Goal: Transaction & Acquisition: Purchase product/service

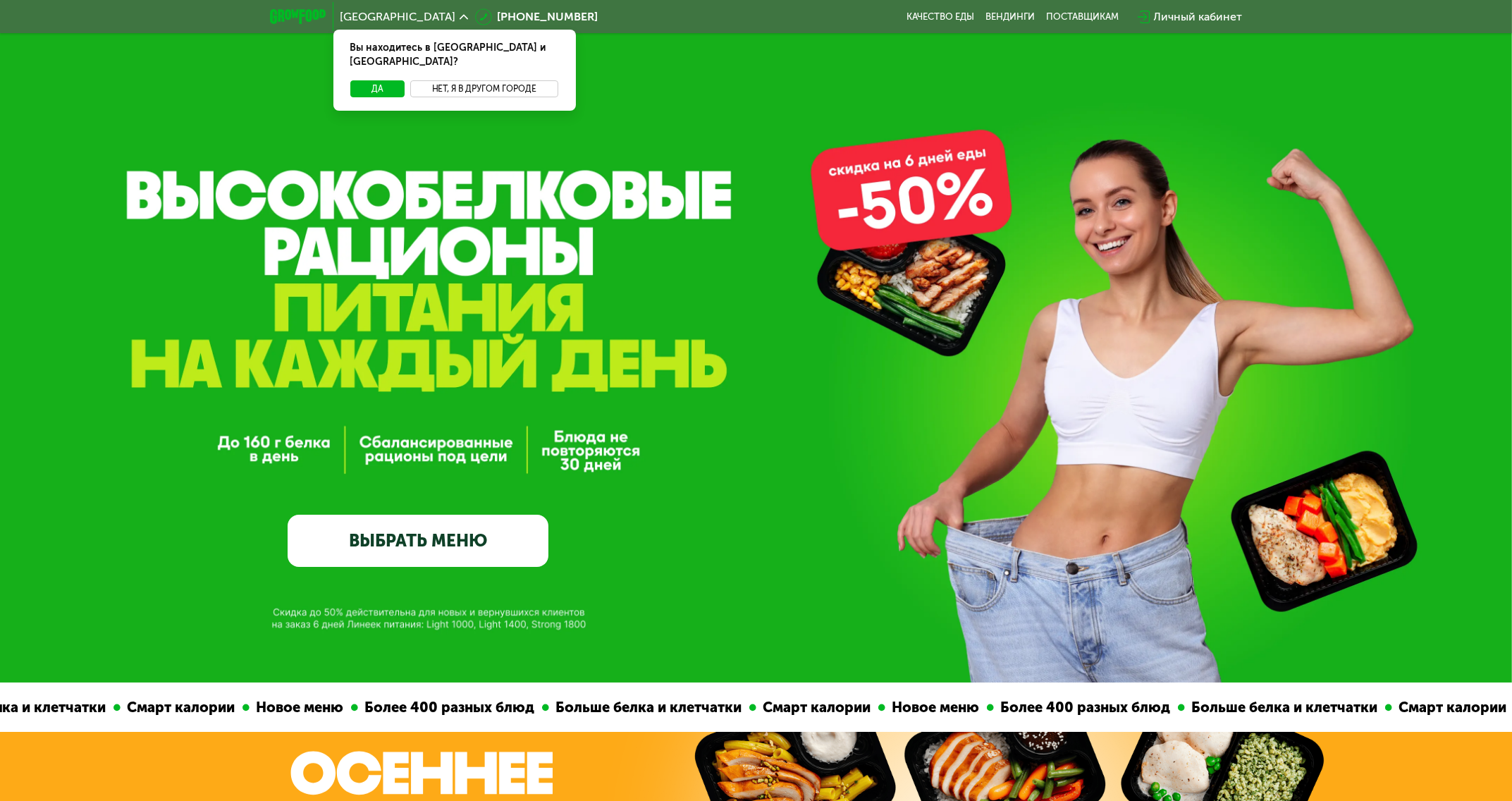
click at [506, 81] on button "Нет, я в другом городе" at bounding box center [484, 89] width 149 height 17
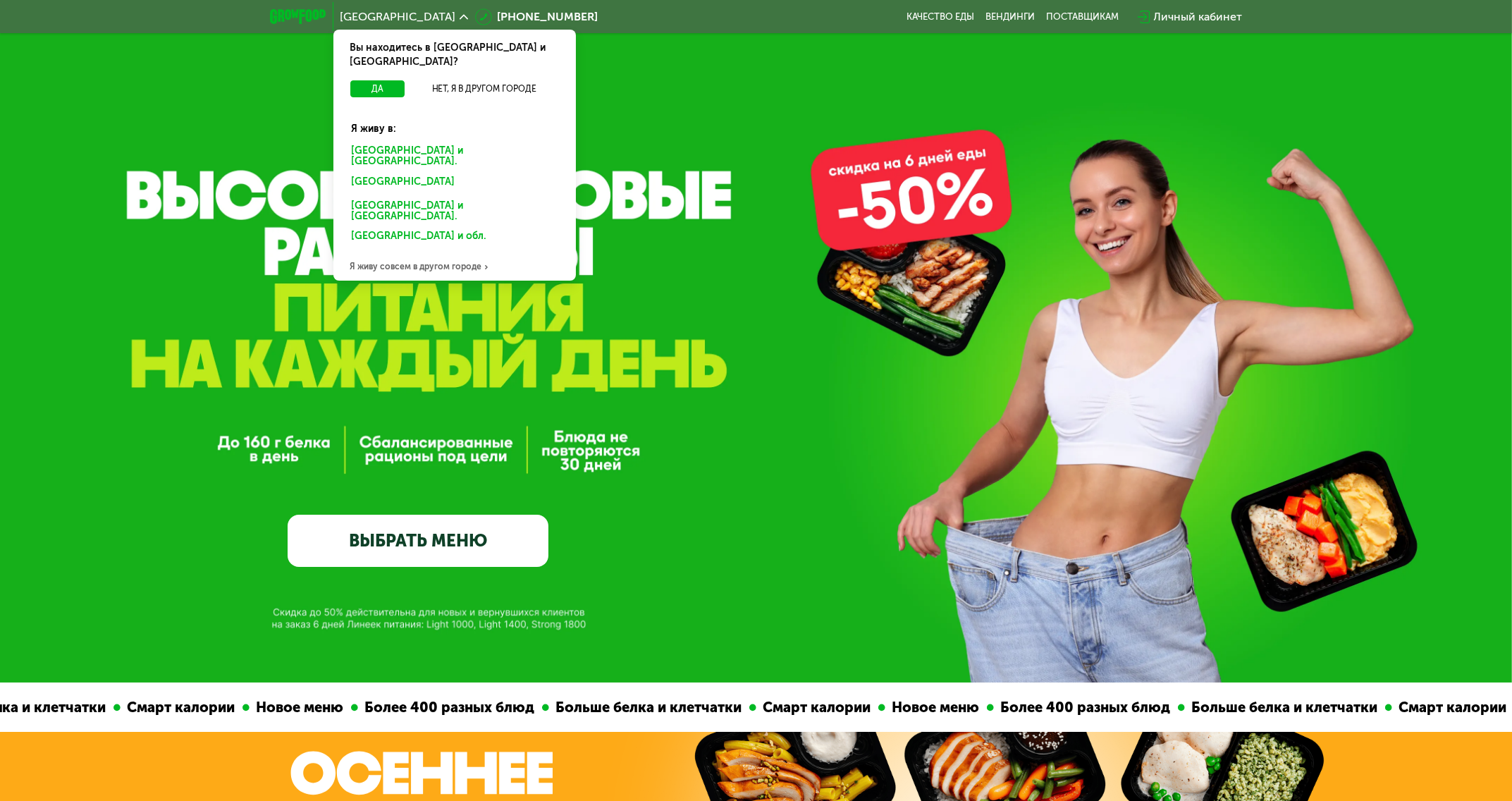
click at [405, 142] on div "Санкт-Петербурге и обл." at bounding box center [454, 157] width 226 height 30
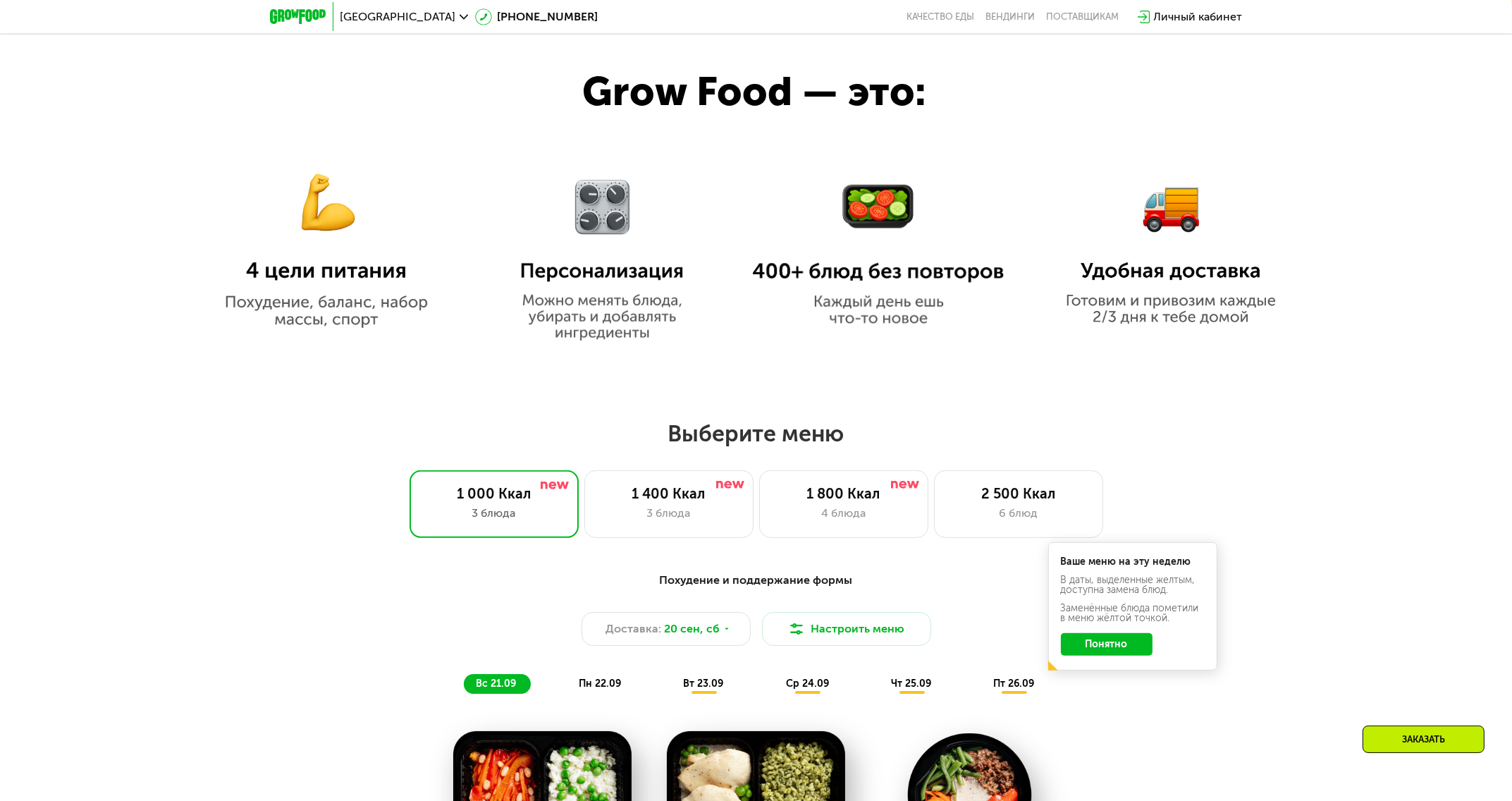
scroll to position [1057, 0]
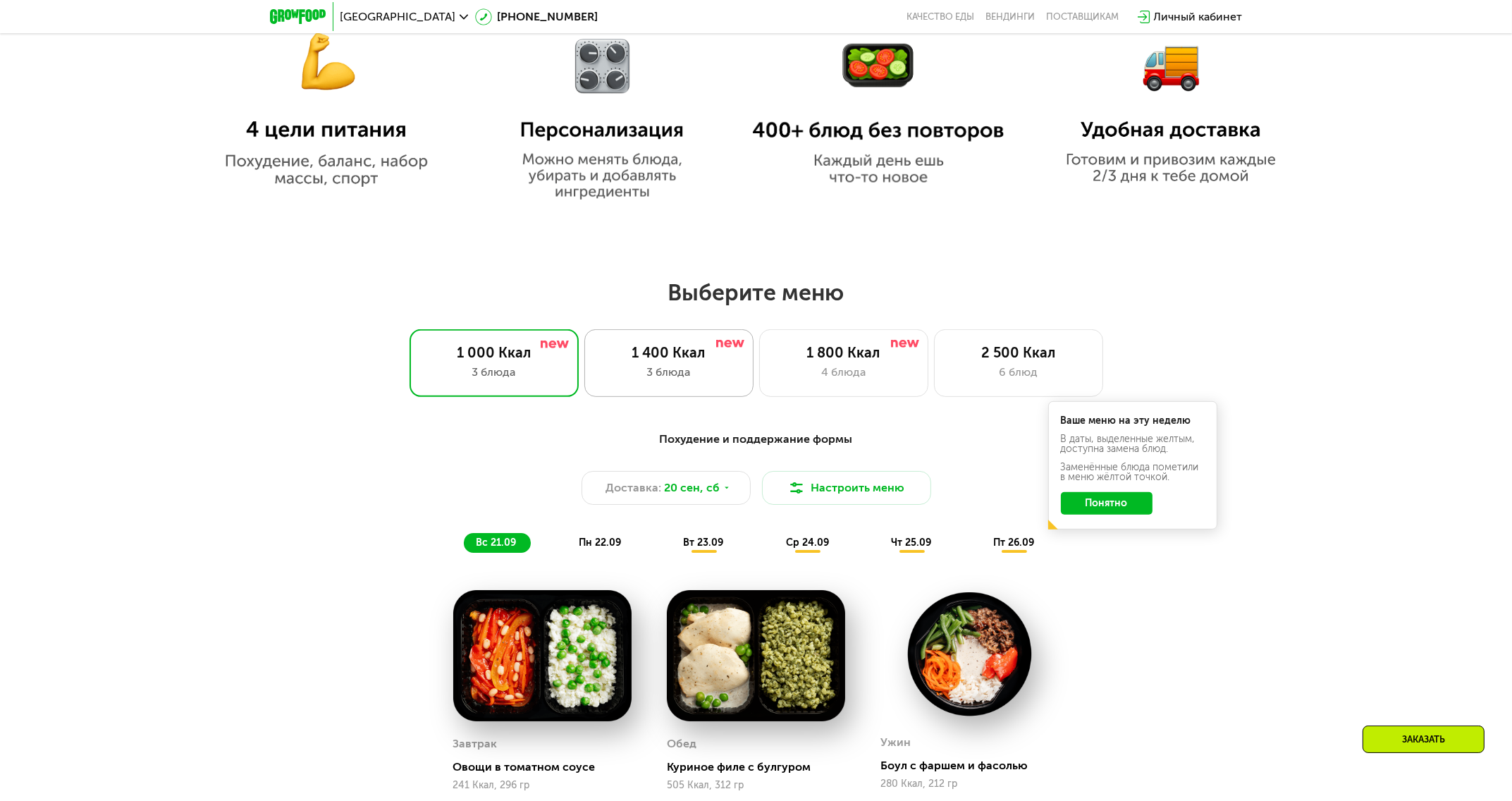
click at [681, 354] on div "1 400 Ккал" at bounding box center [668, 352] width 140 height 17
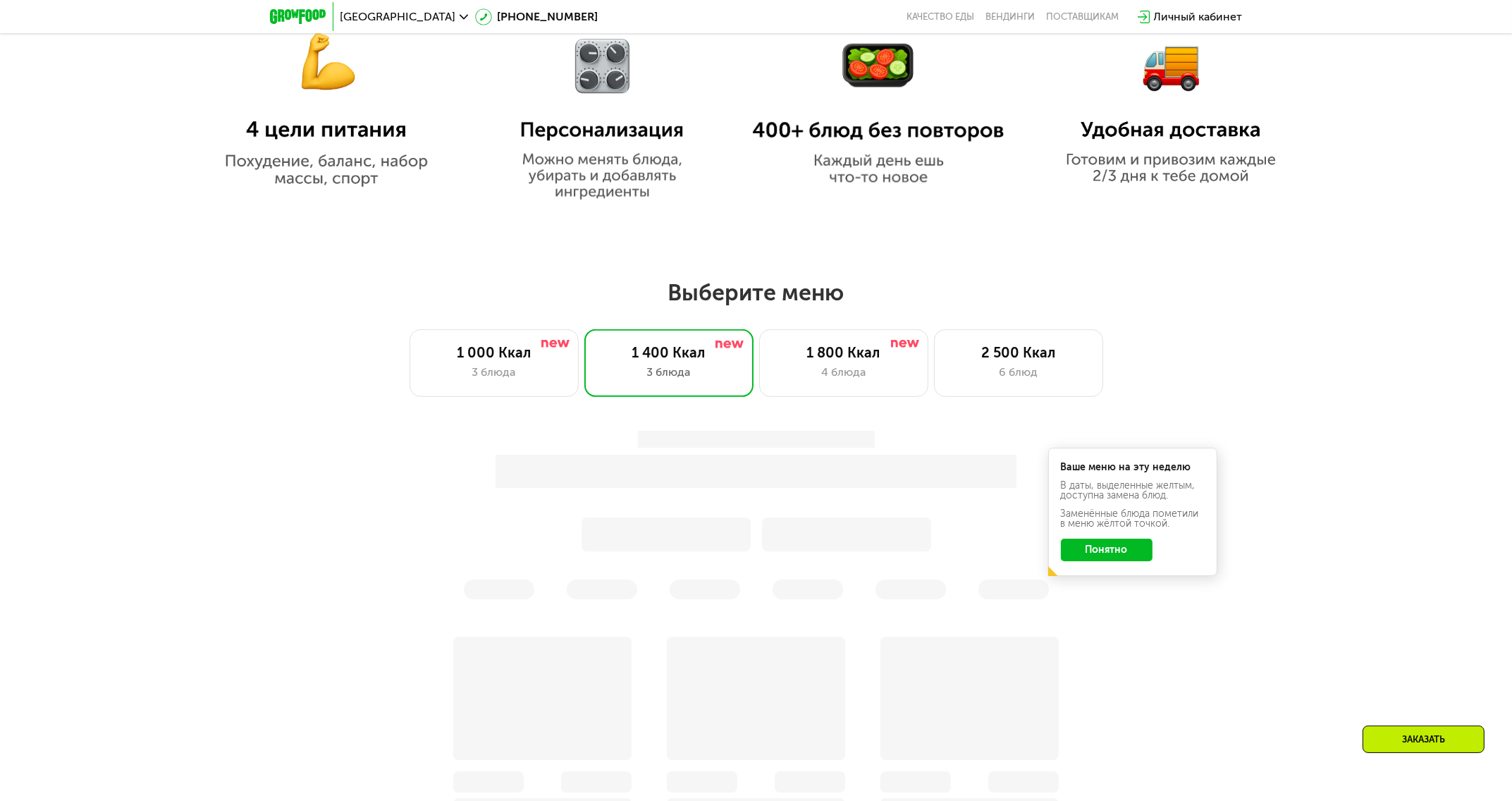
click at [1122, 555] on div "Ваше меню на эту неделю В даты, выделенные желтым, доступна замена блюд. Заменё…" at bounding box center [756, 515] width 851 height 186
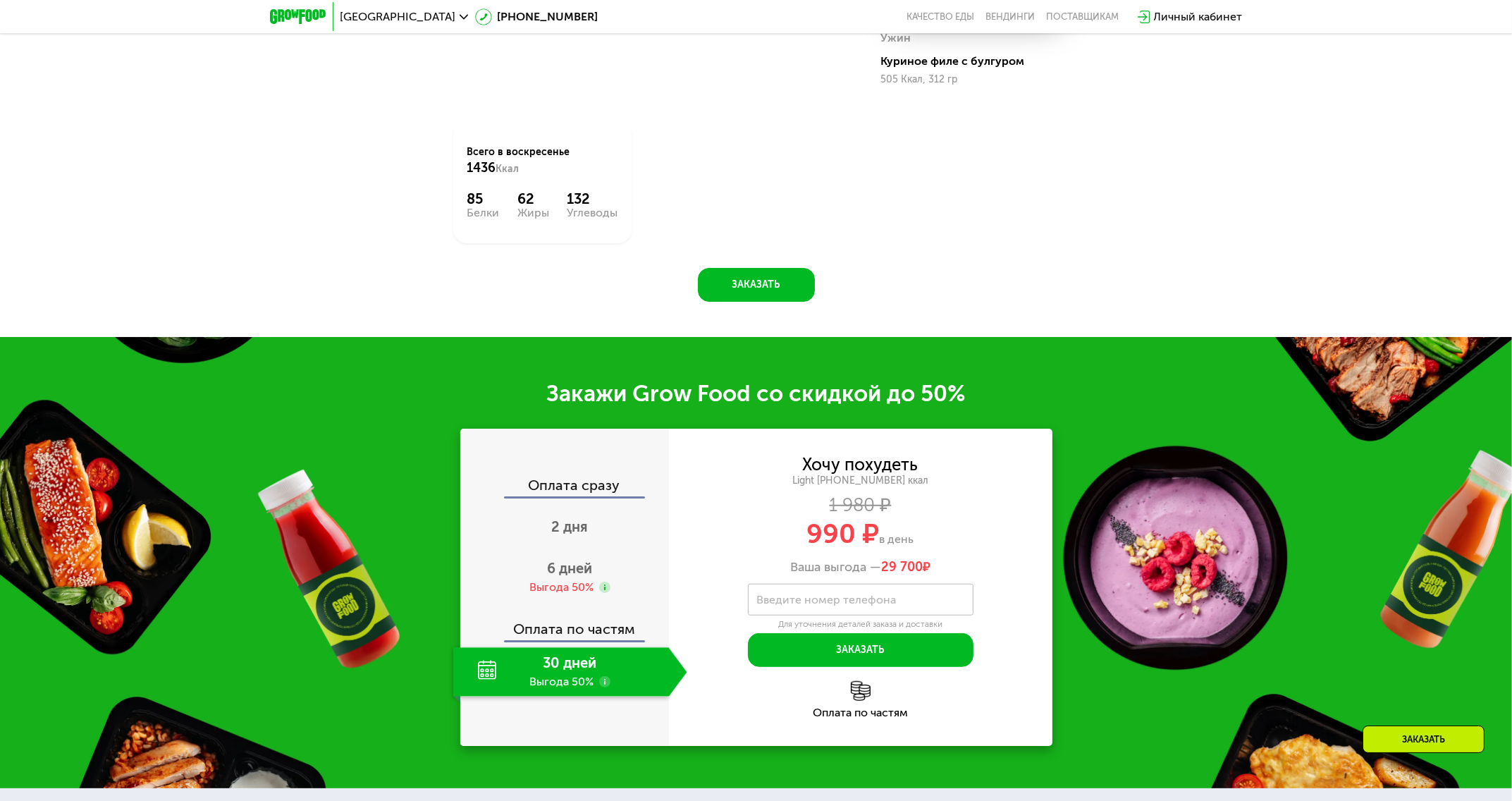
scroll to position [2044, 0]
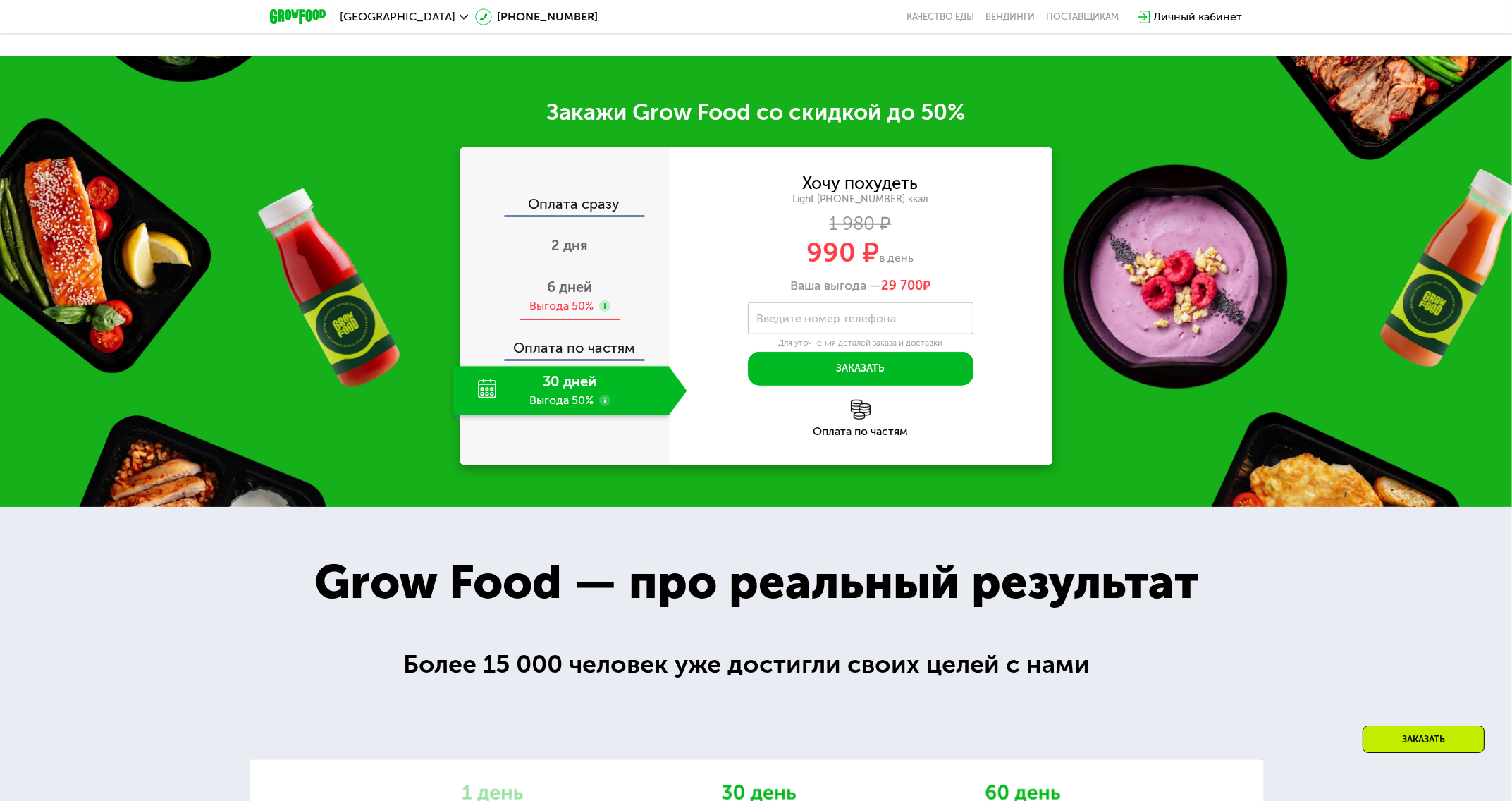
click at [569, 288] on span "6 дней" at bounding box center [570, 287] width 45 height 17
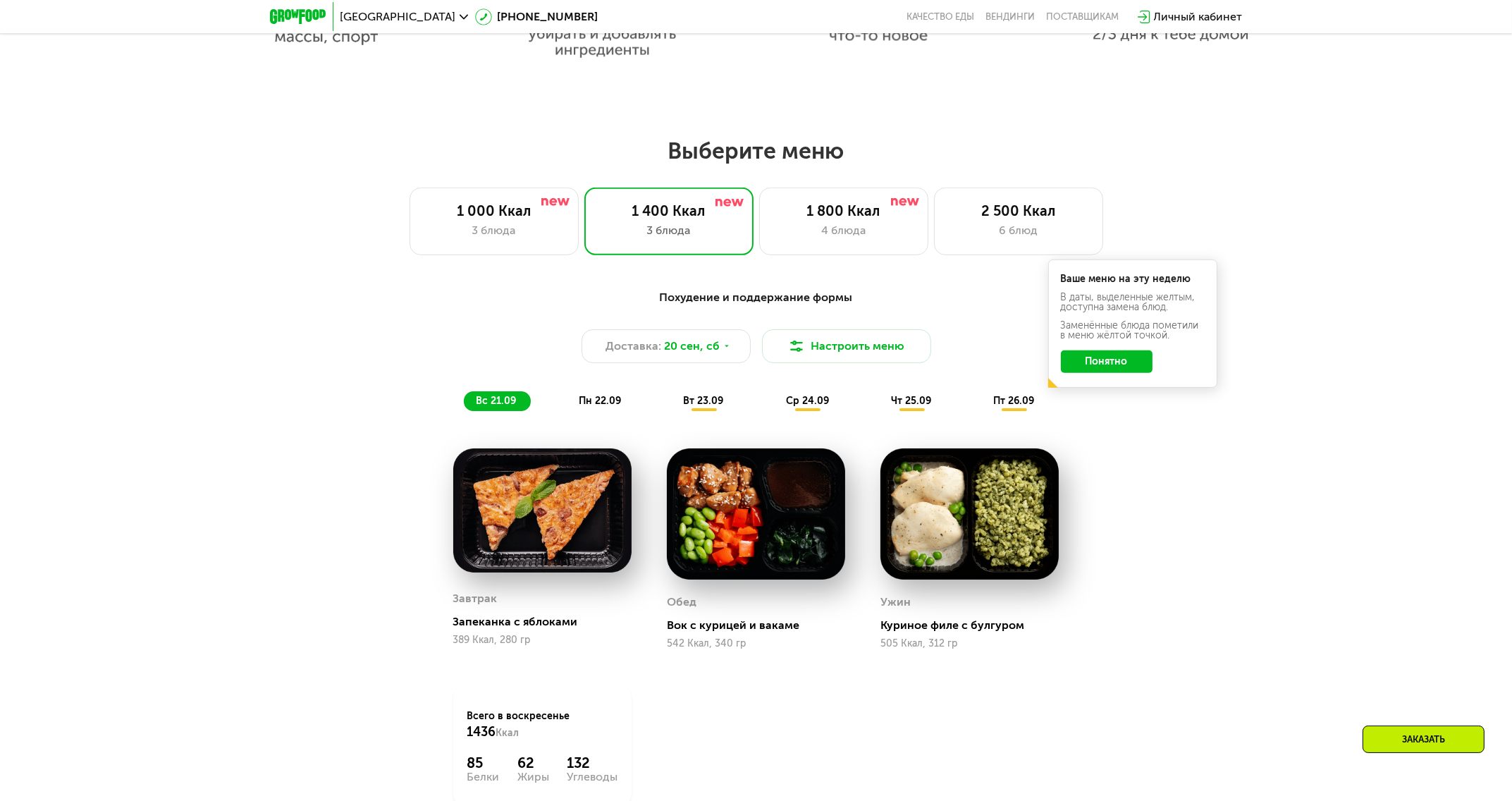
scroll to position [1128, 0]
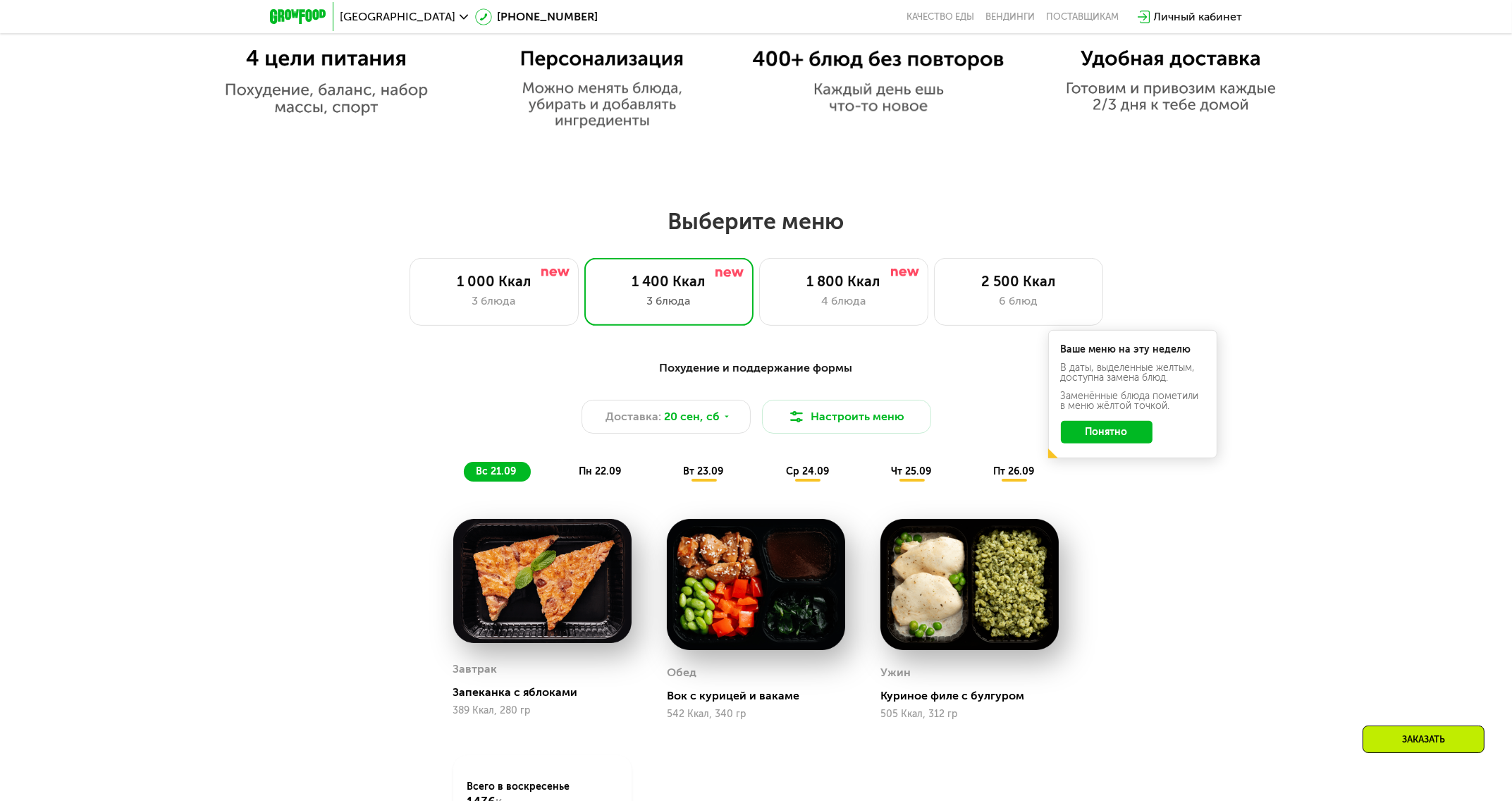
click at [611, 469] on div "пн 22.09" at bounding box center [600, 471] width 69 height 20
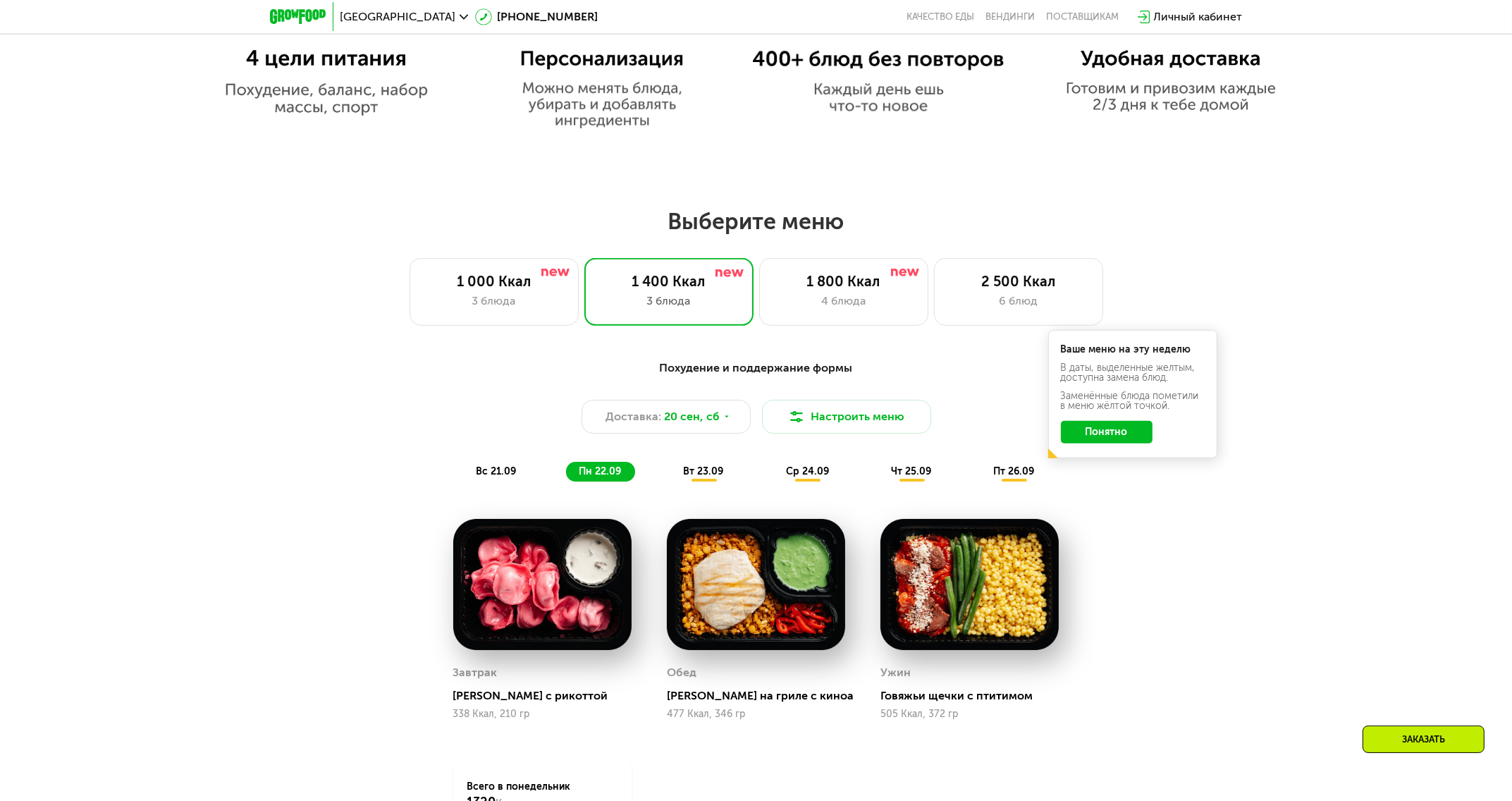
click at [708, 468] on div "вт 23.09" at bounding box center [703, 471] width 67 height 20
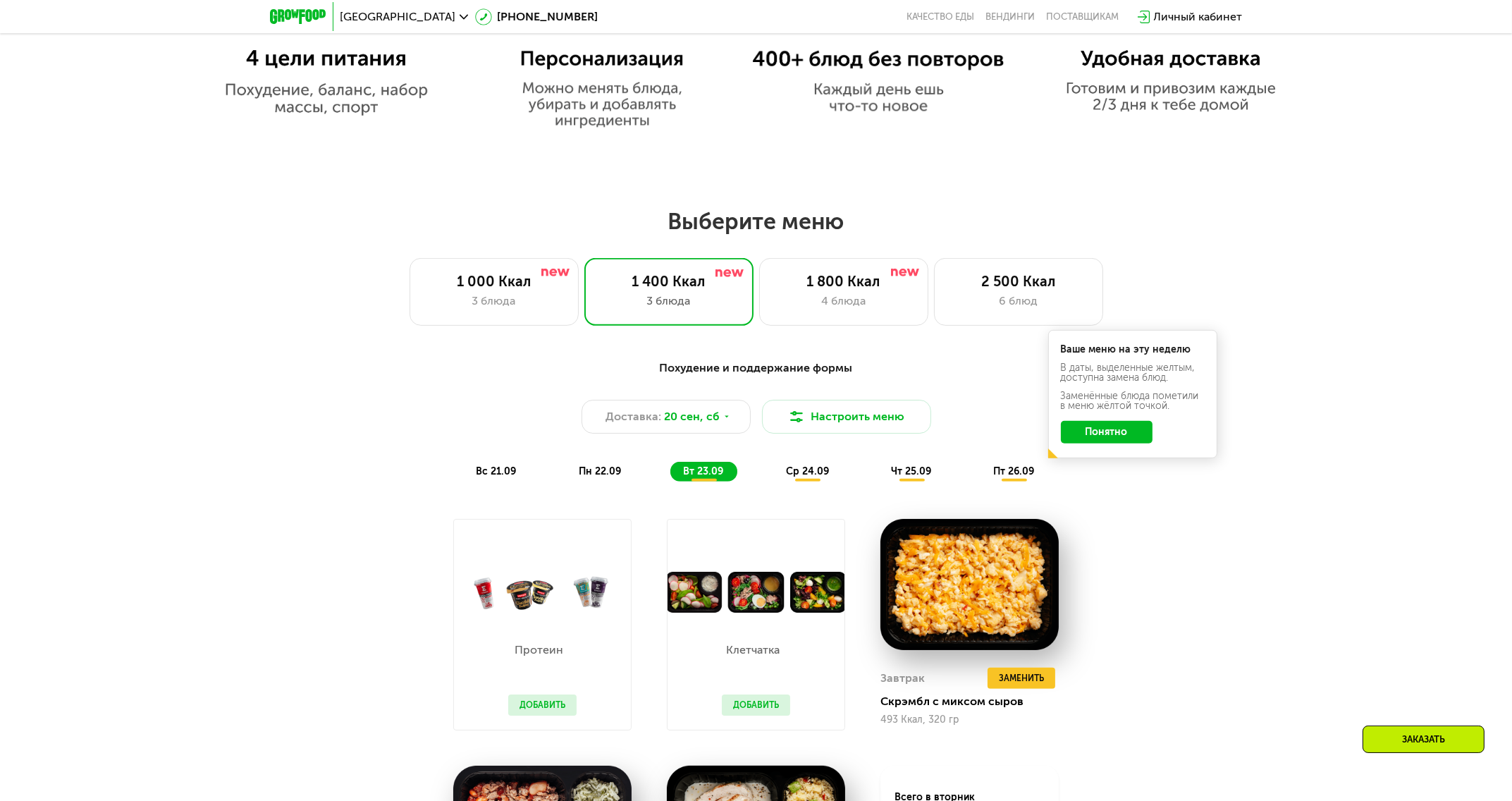
click at [807, 475] on span "ср 24.09" at bounding box center [807, 471] width 43 height 12
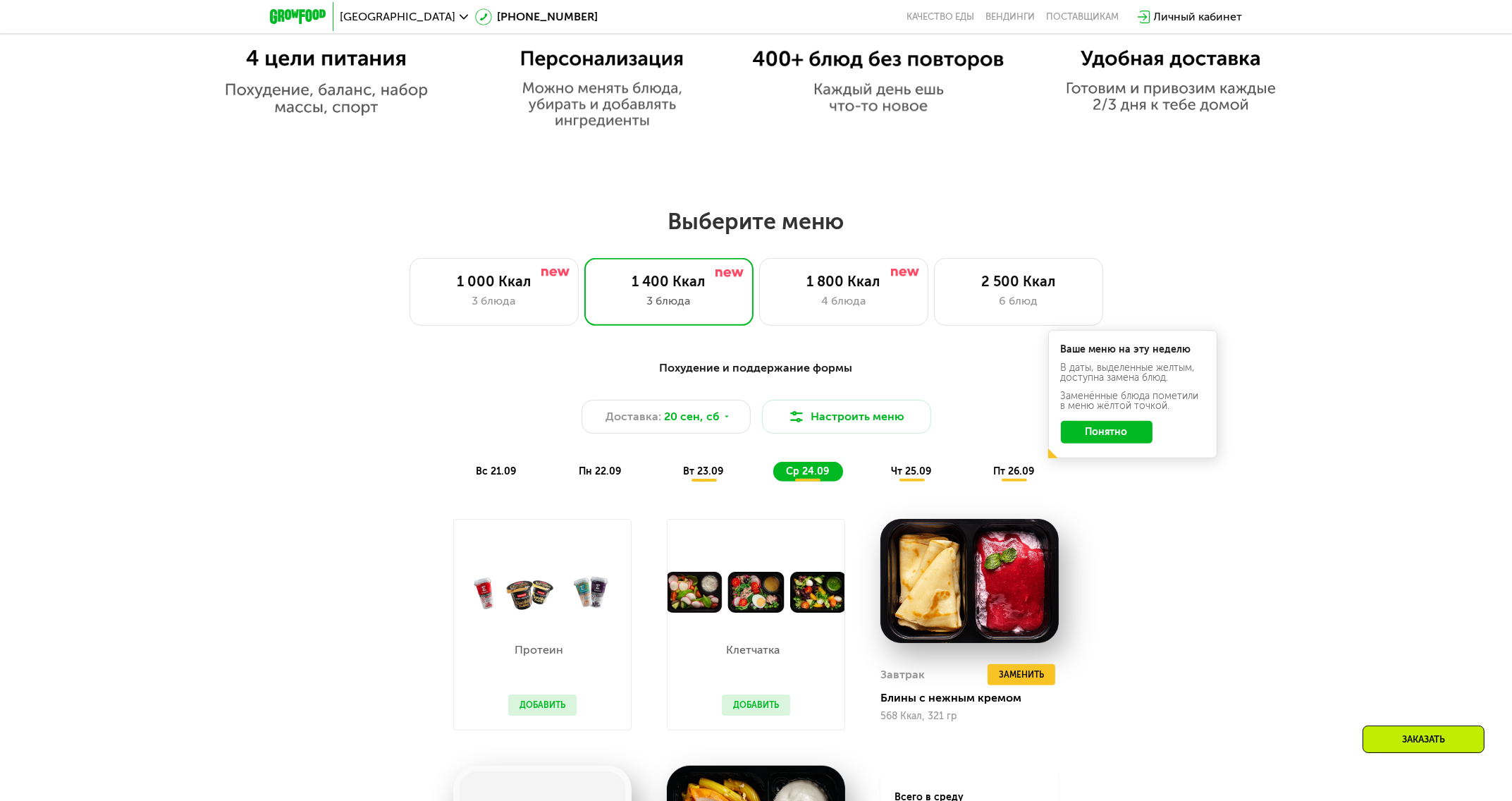
click at [895, 474] on span "чт 25.09" at bounding box center [911, 471] width 40 height 12
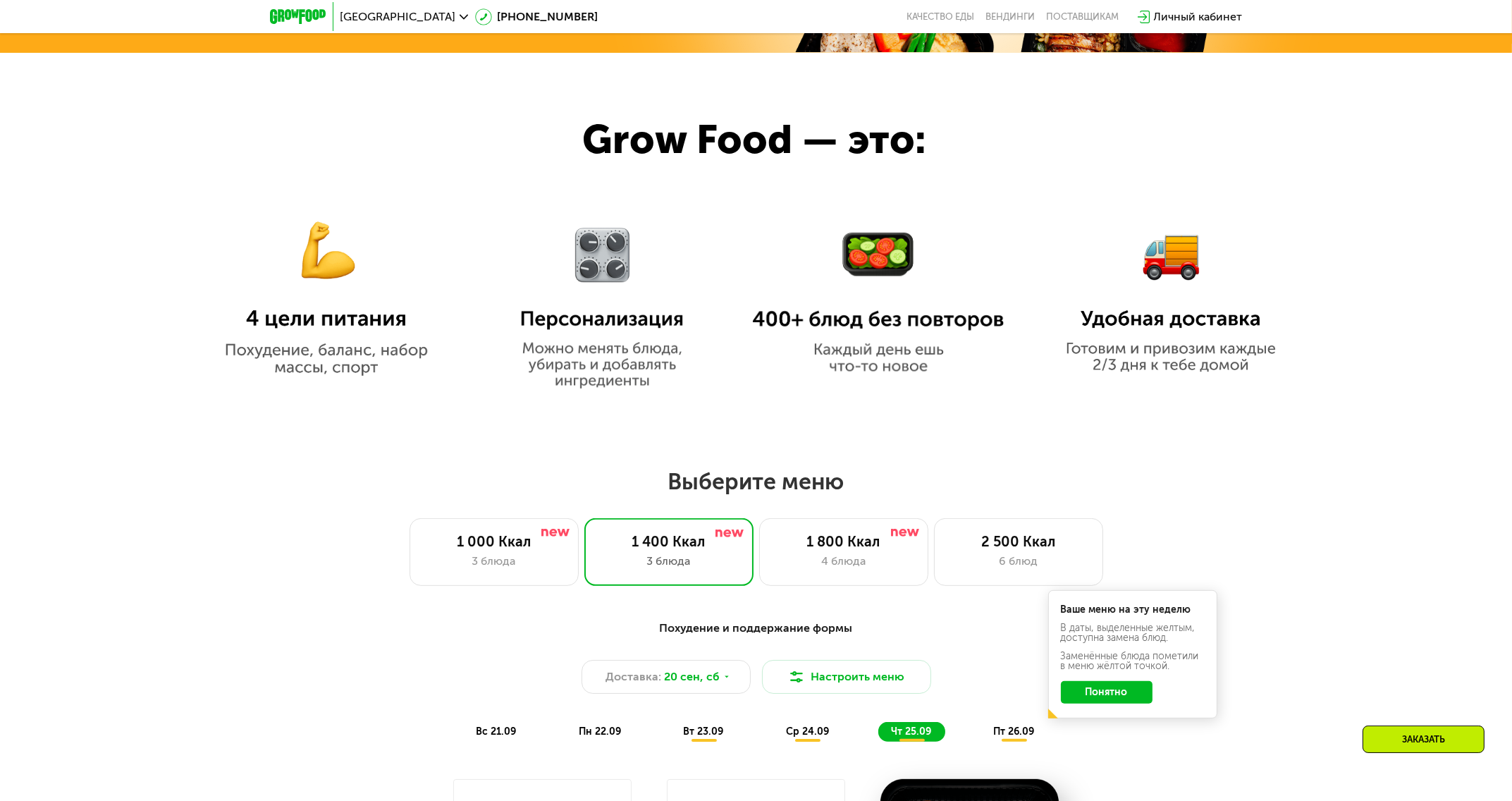
scroll to position [1036, 0]
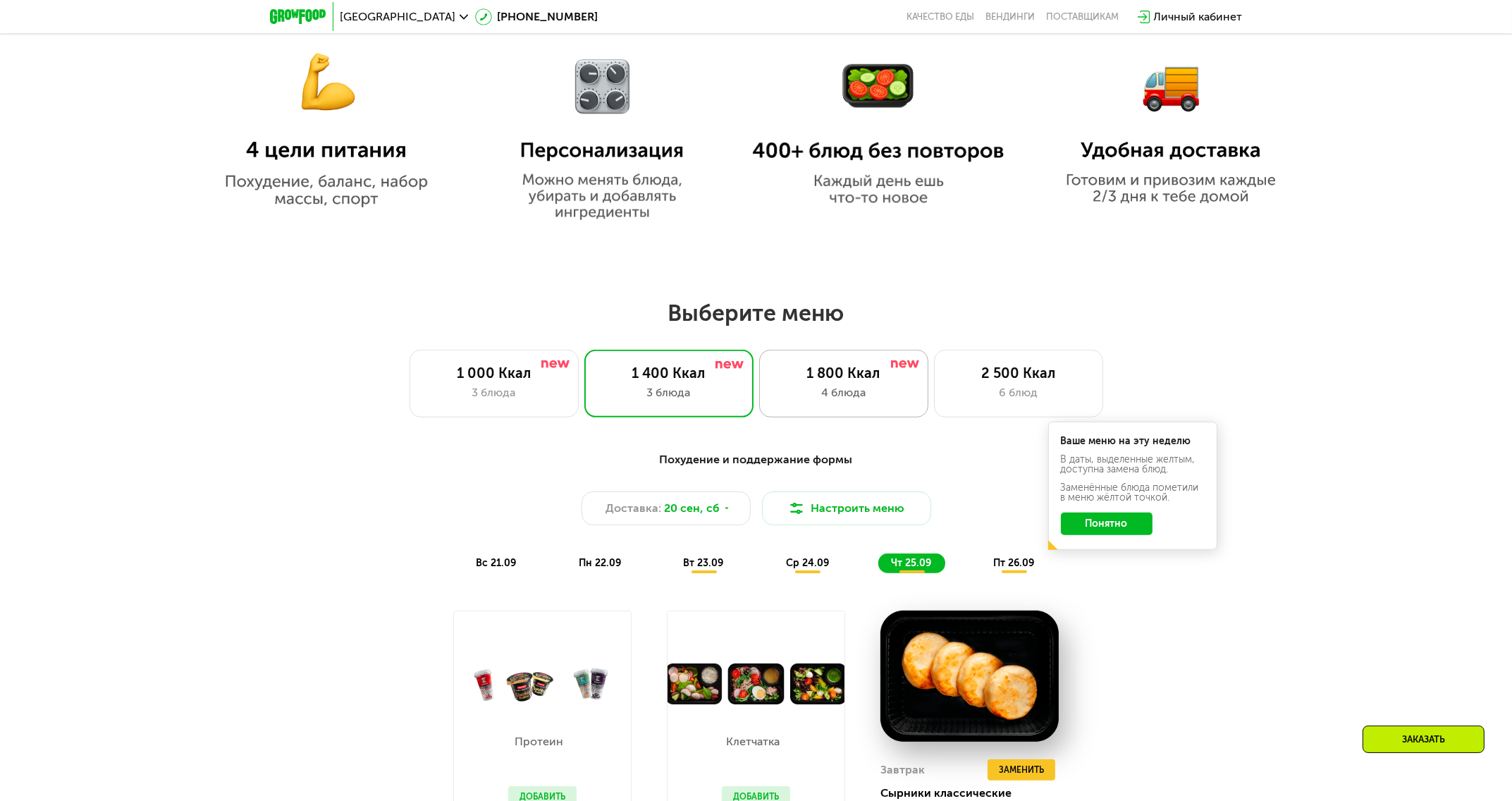
click at [845, 382] on div "1 800 Ккал" at bounding box center [844, 373] width 140 height 17
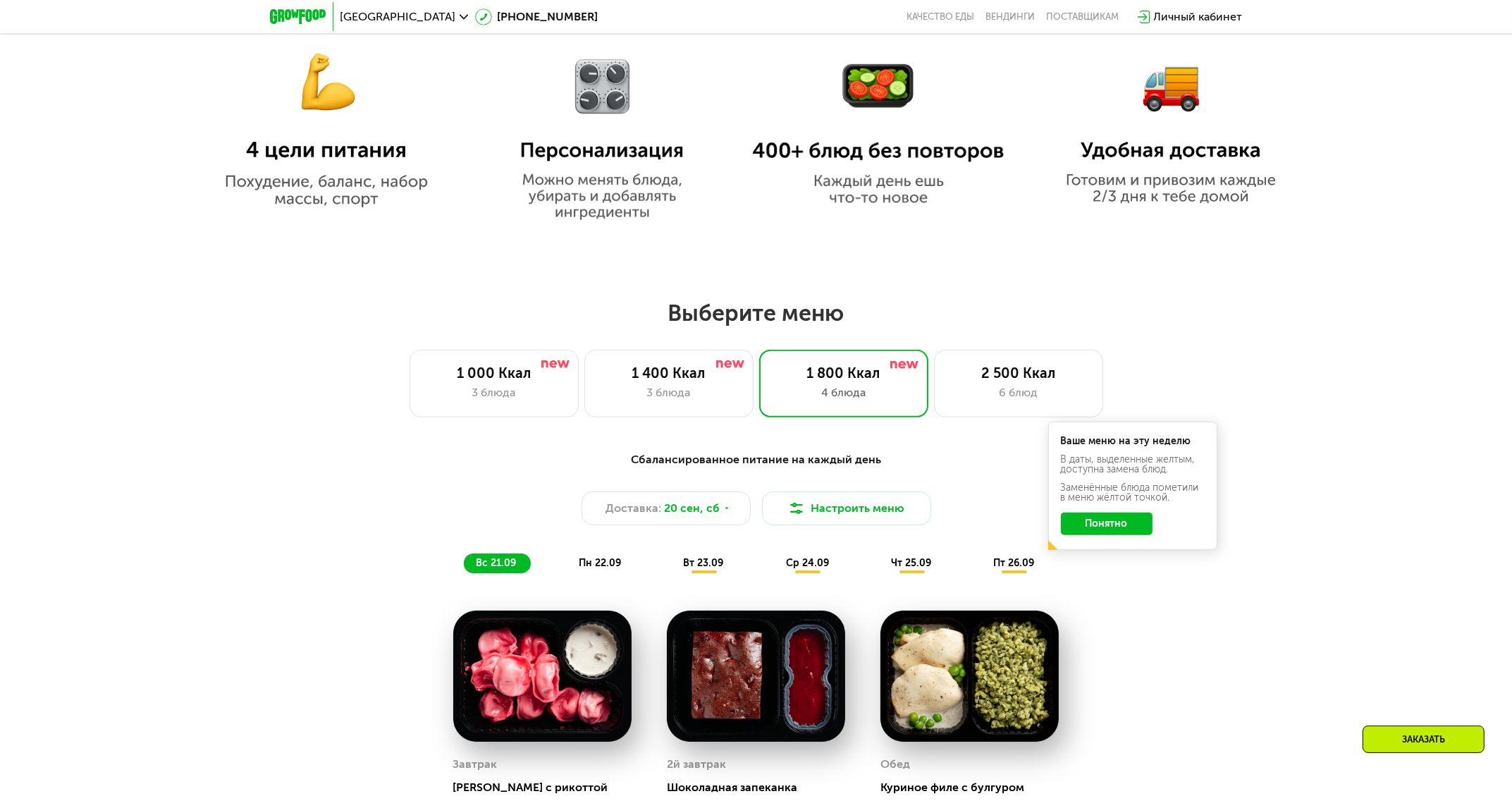
click at [1120, 530] on button "Понятно" at bounding box center [1107, 524] width 92 height 23
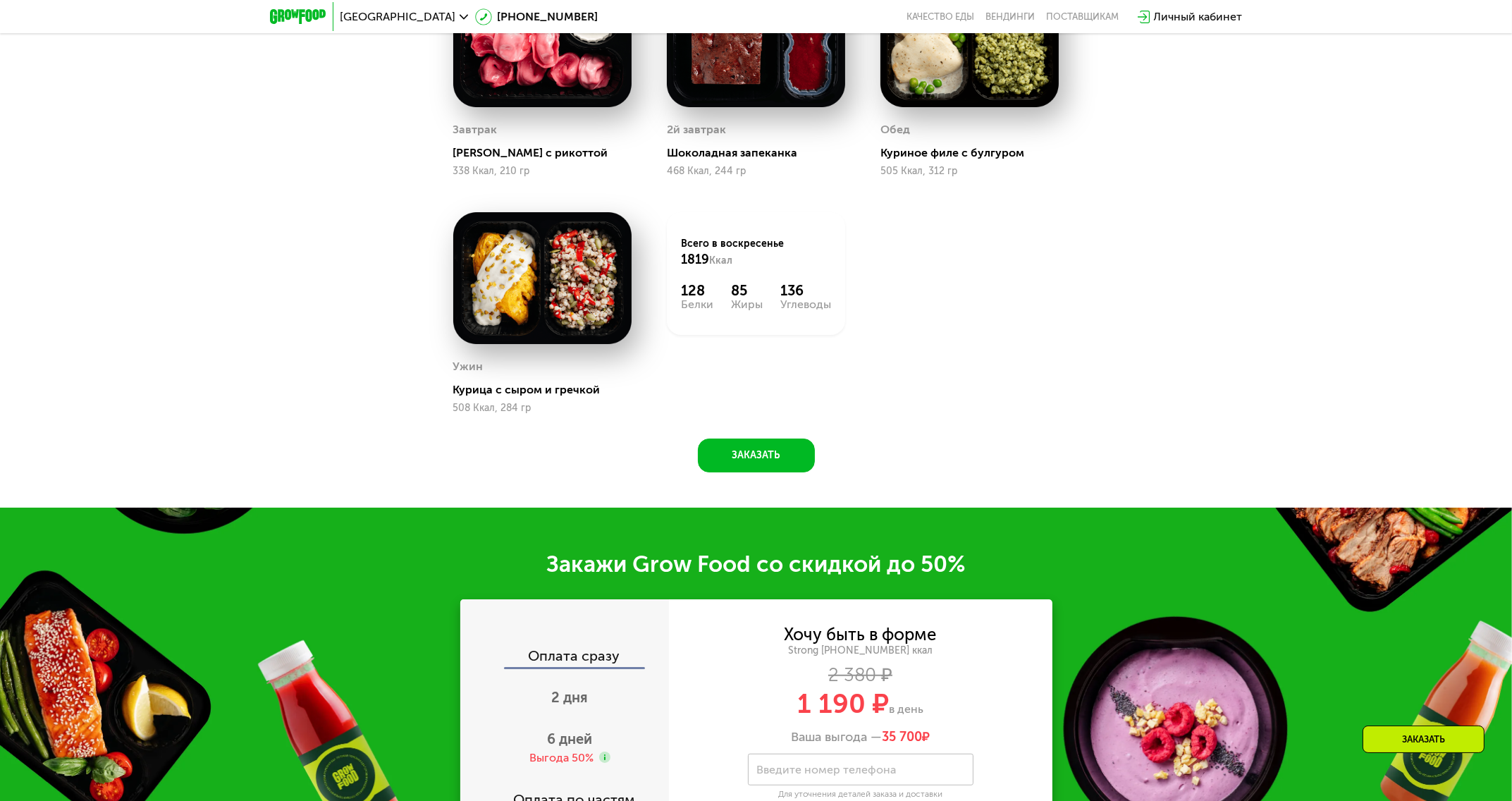
scroll to position [1882, 0]
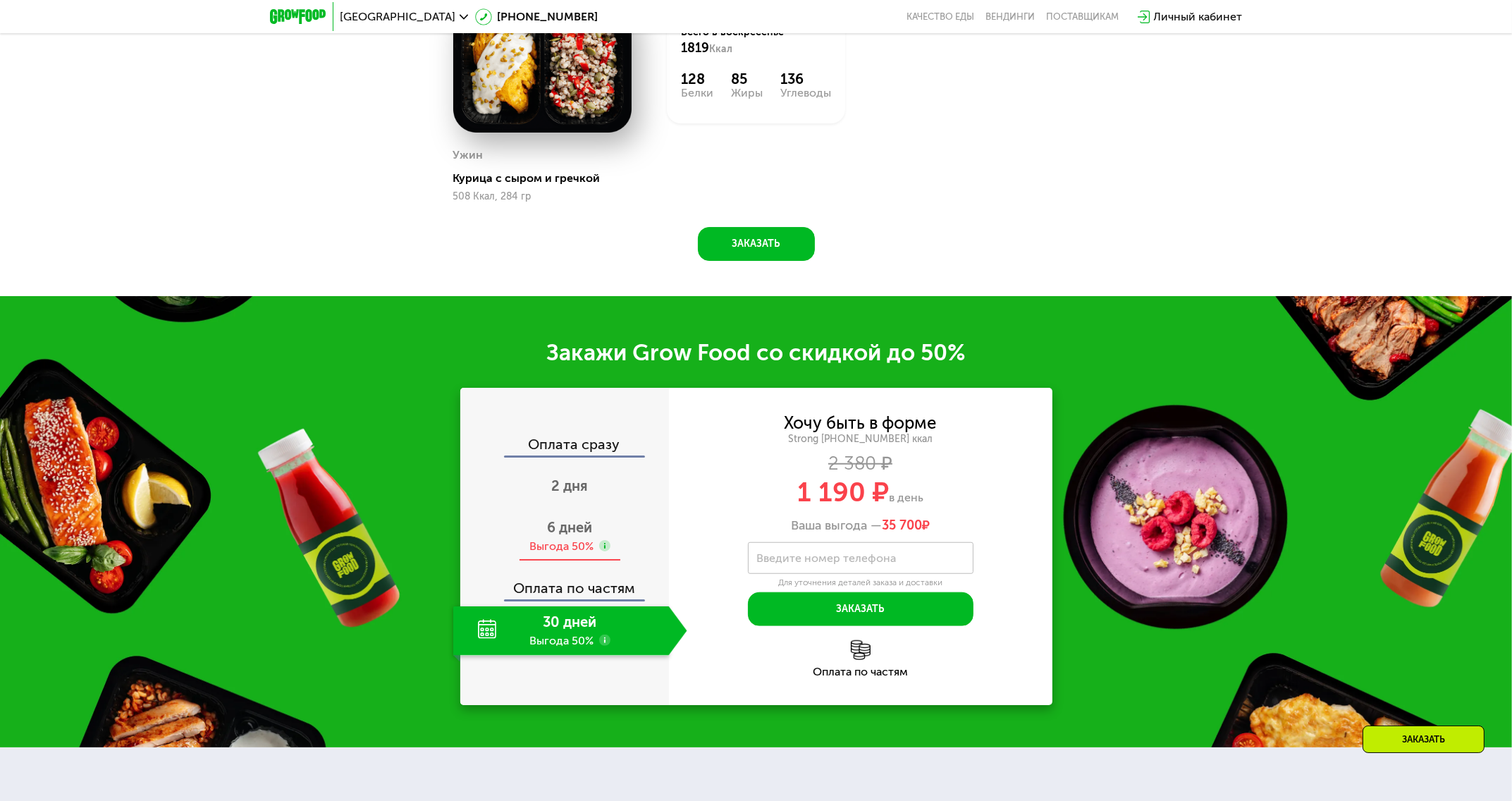
click at [546, 541] on div "6 дней Выгода 50%" at bounding box center [570, 536] width 234 height 50
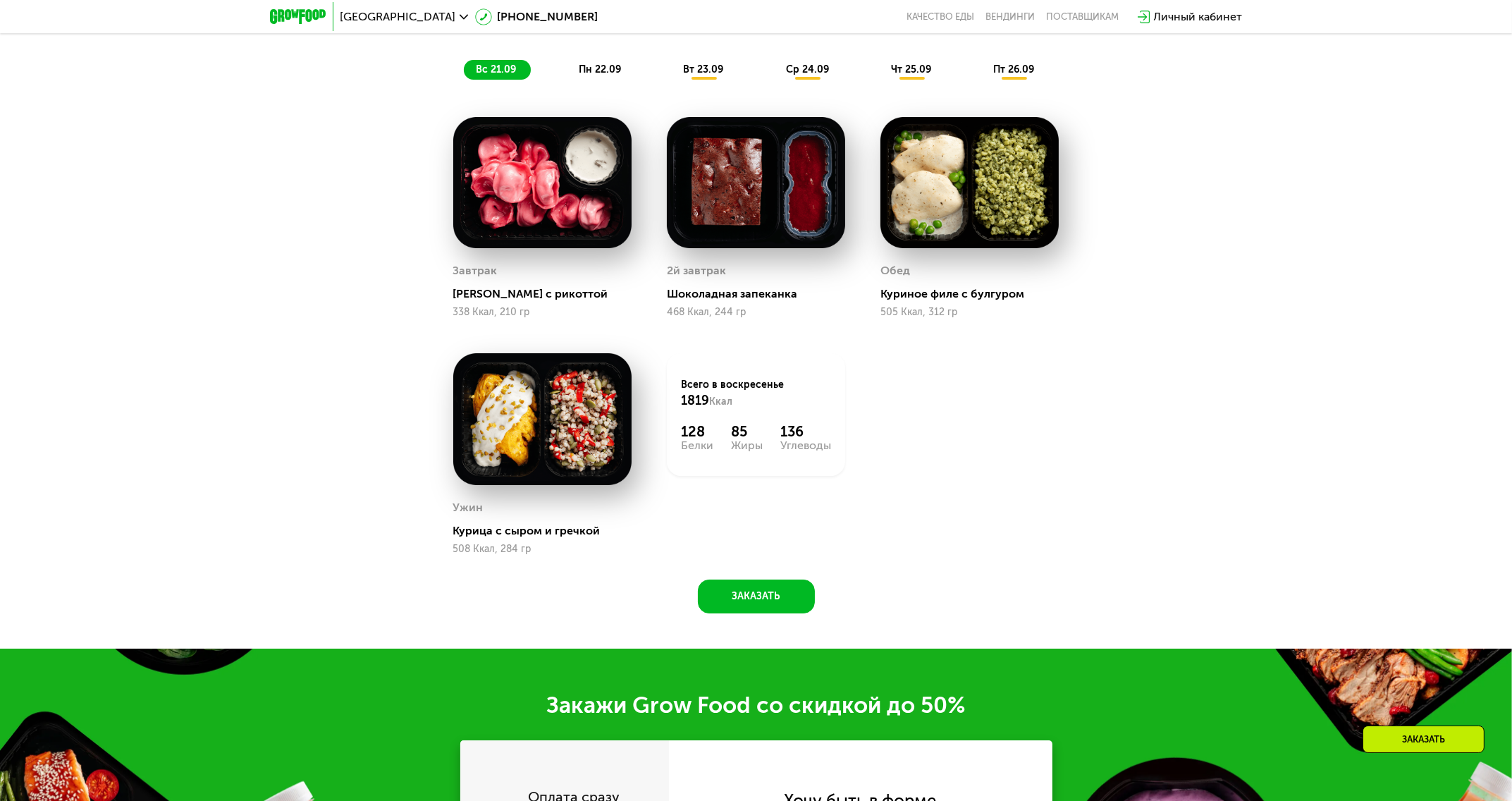
scroll to position [1318, 0]
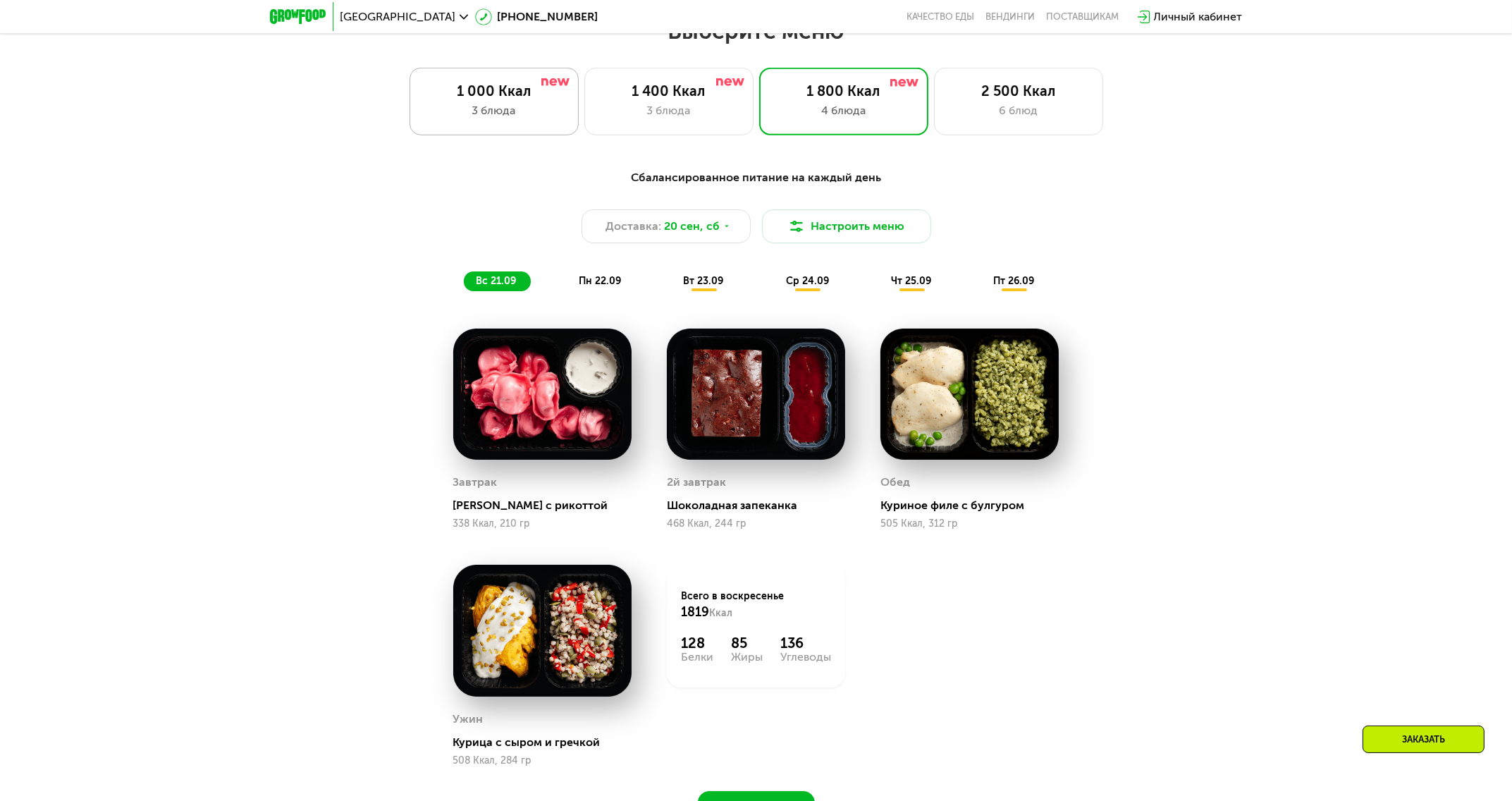
click at [552, 109] on div "3 блюда" at bounding box center [494, 110] width 140 height 17
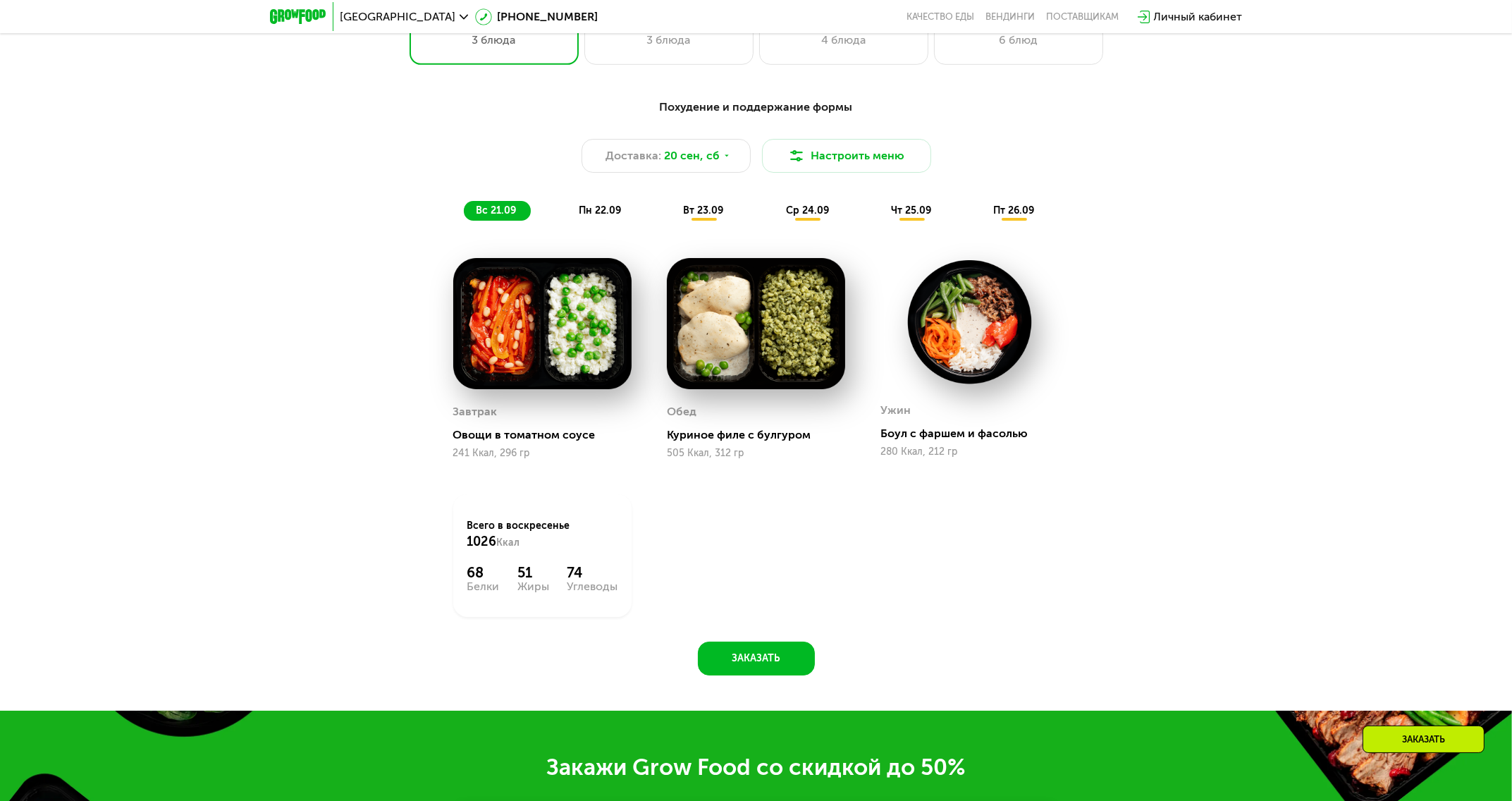
scroll to position [1741, 0]
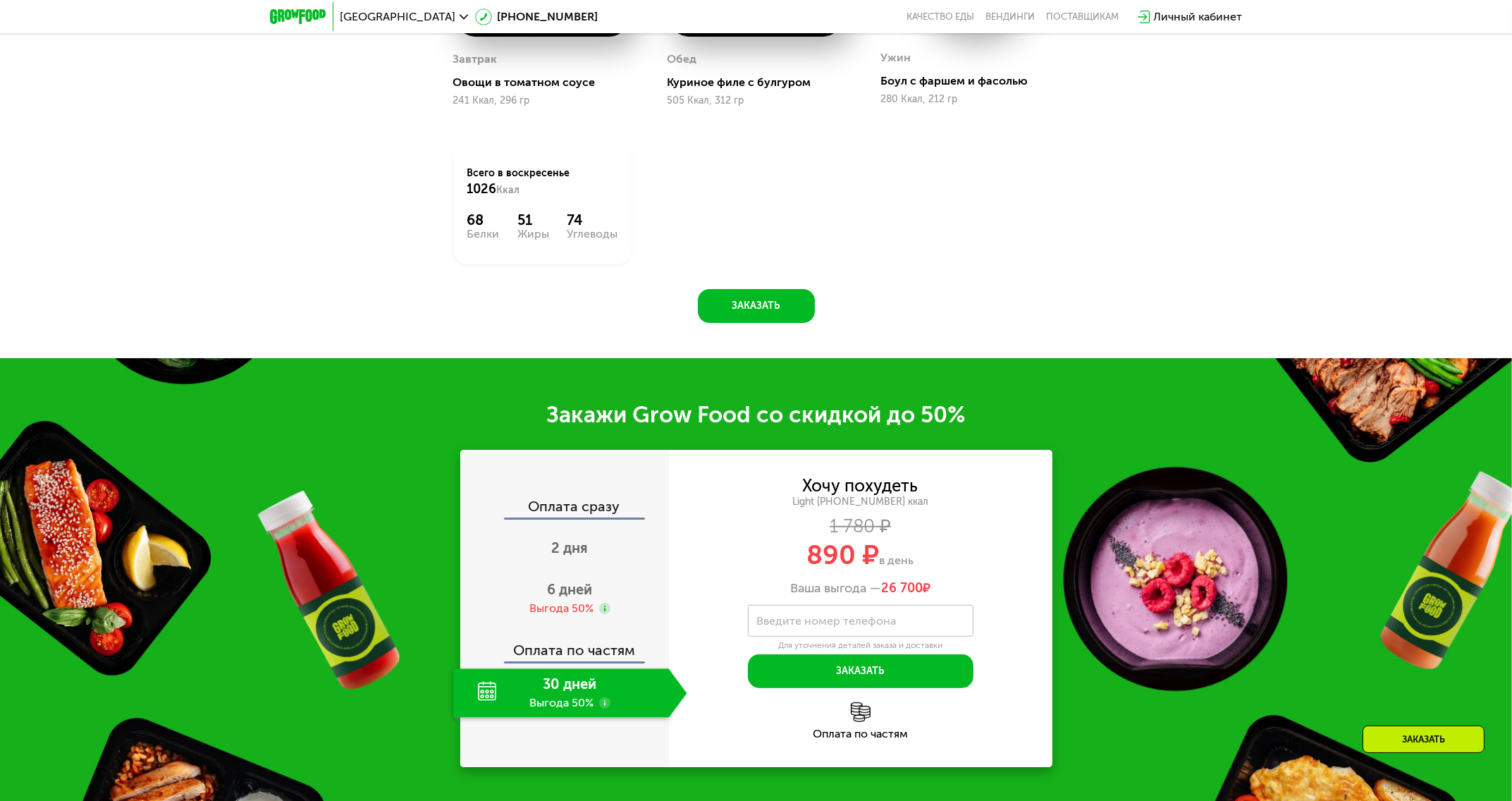
drag, startPoint x: 789, startPoint y: 589, endPoint x: 945, endPoint y: 592, distance: 156.0
click at [945, 592] on div "Ваша выгода — 26 700 ₽" at bounding box center [861, 588] width 384 height 16
click at [560, 605] on div "Выгода 50%" at bounding box center [561, 608] width 64 height 16
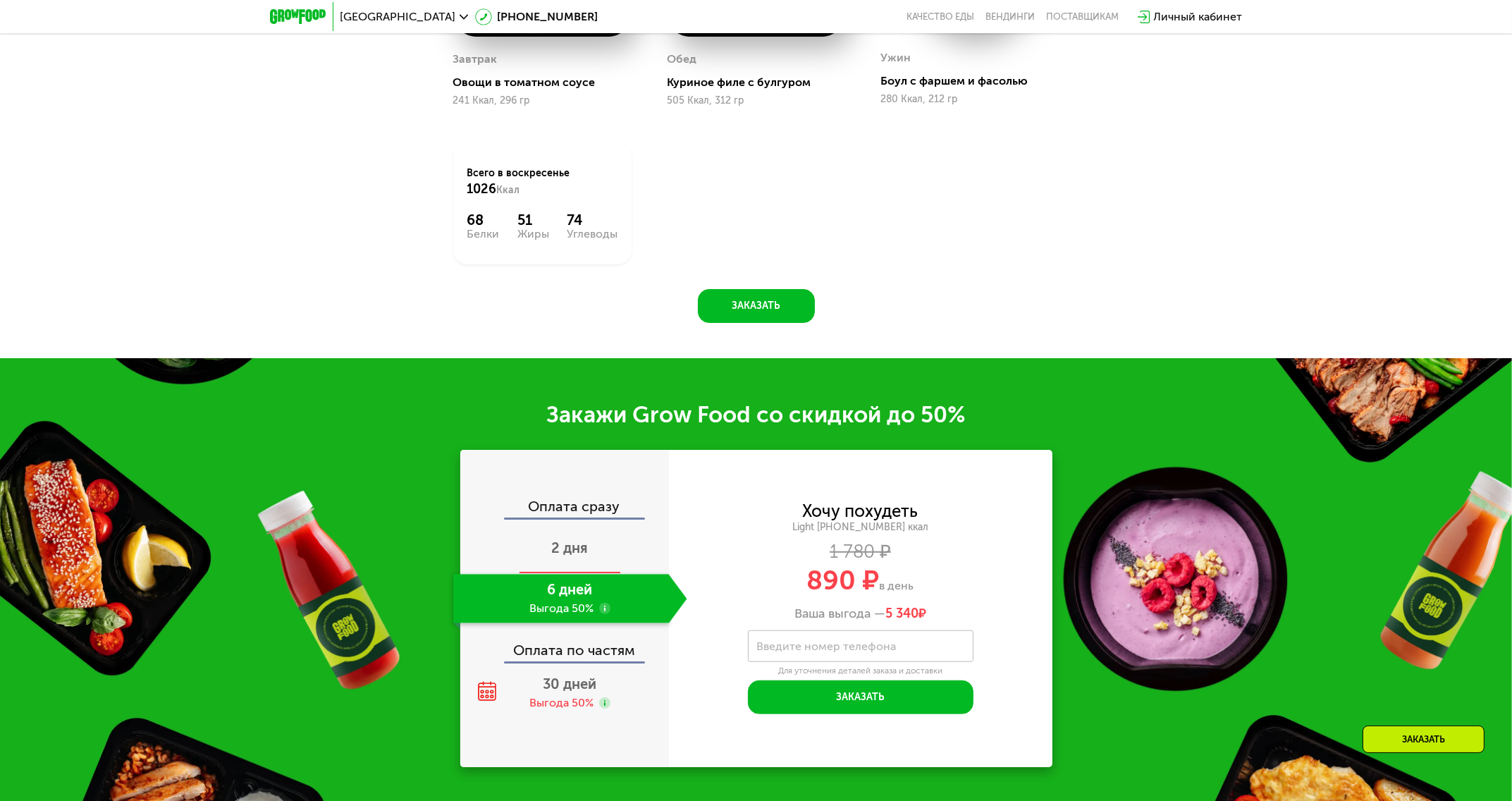
click at [574, 545] on span "2 дня" at bounding box center [570, 547] width 37 height 17
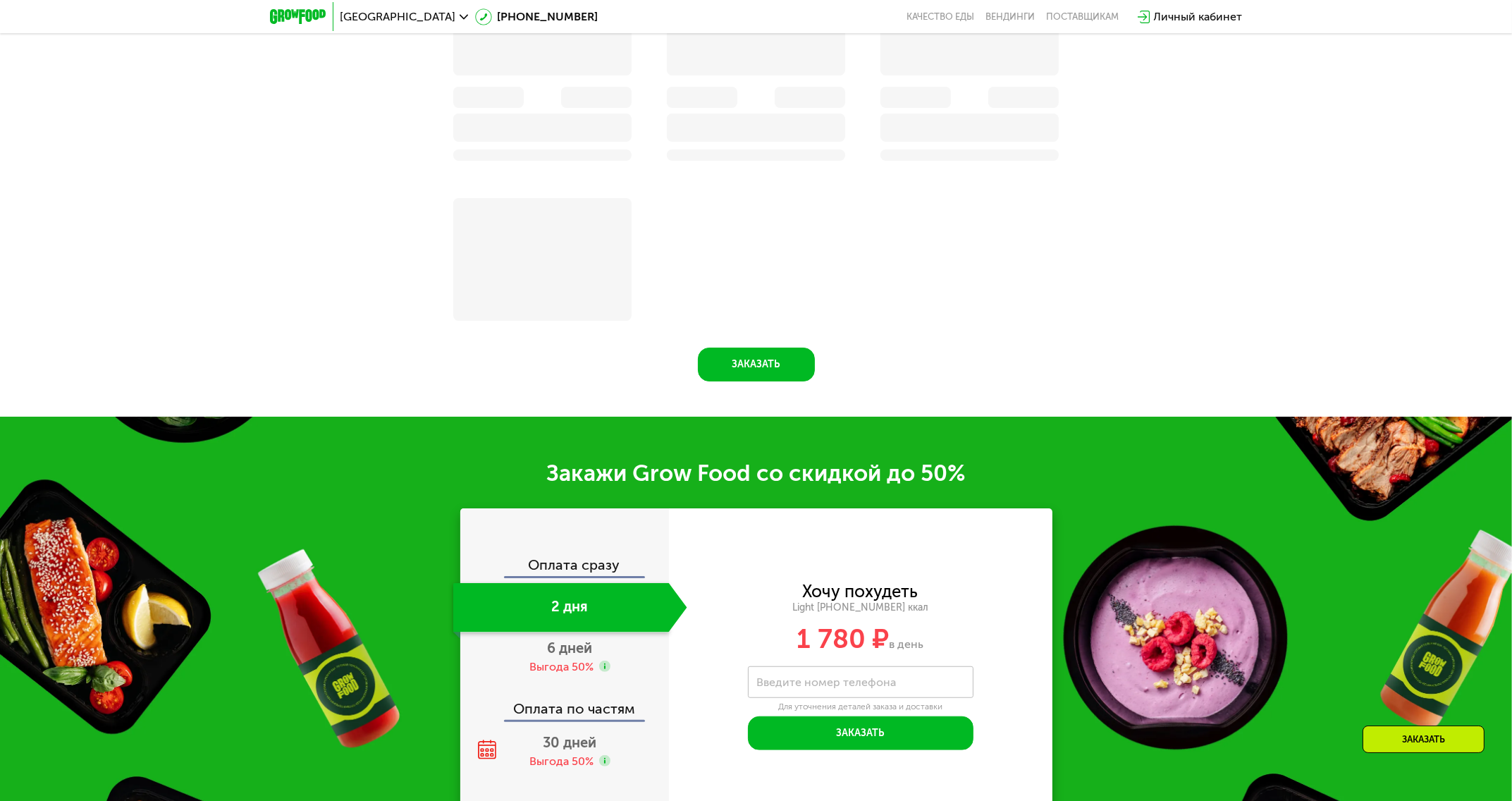
scroll to position [1799, 0]
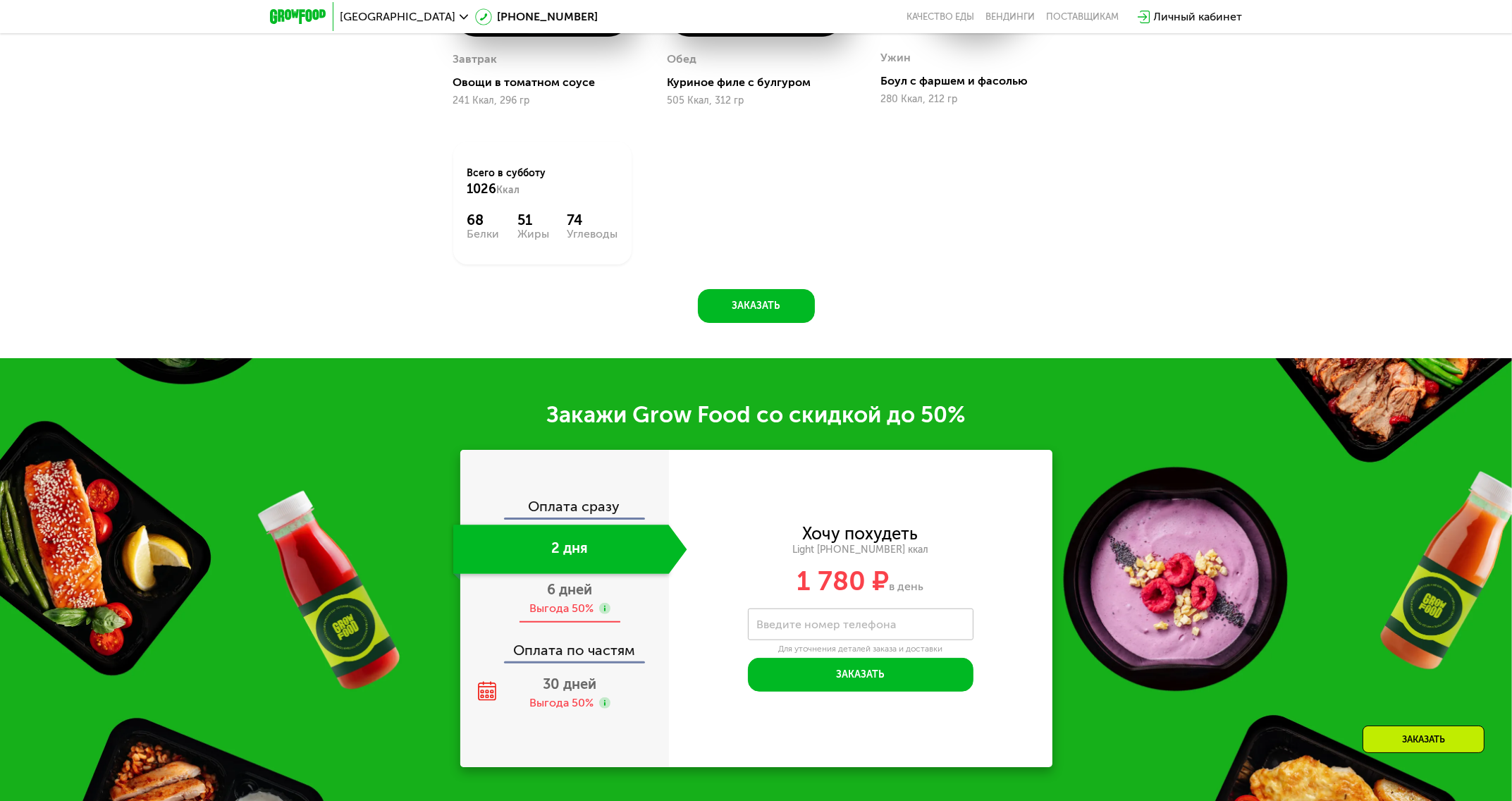
click at [562, 598] on span "6 дней" at bounding box center [570, 589] width 45 height 17
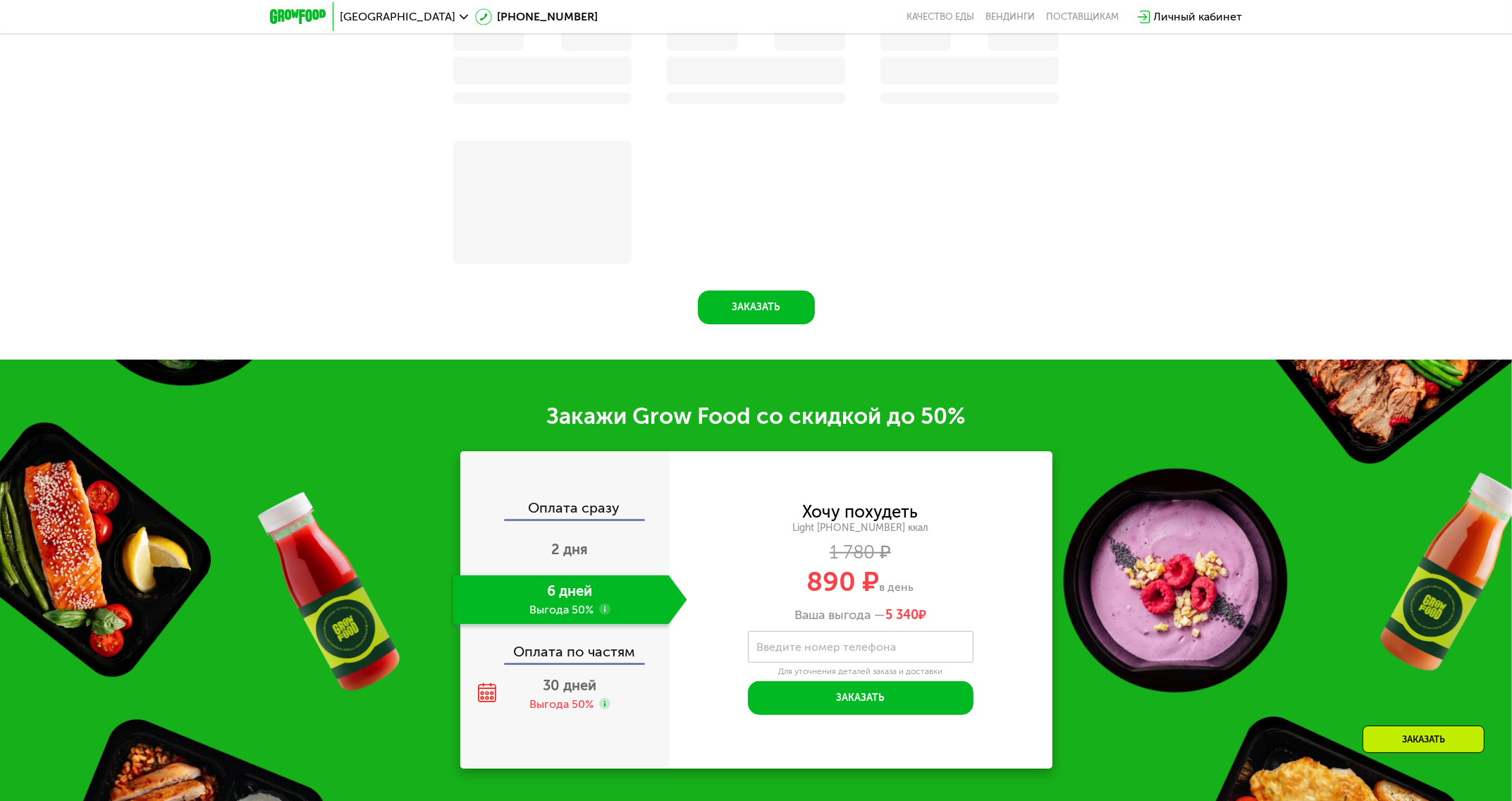
click at [577, 672] on div "Оплата сразу 2 дня 6 дней Выгода 50% Оплата по частям 30 дней Выгода 50%" at bounding box center [564, 609] width 209 height 218
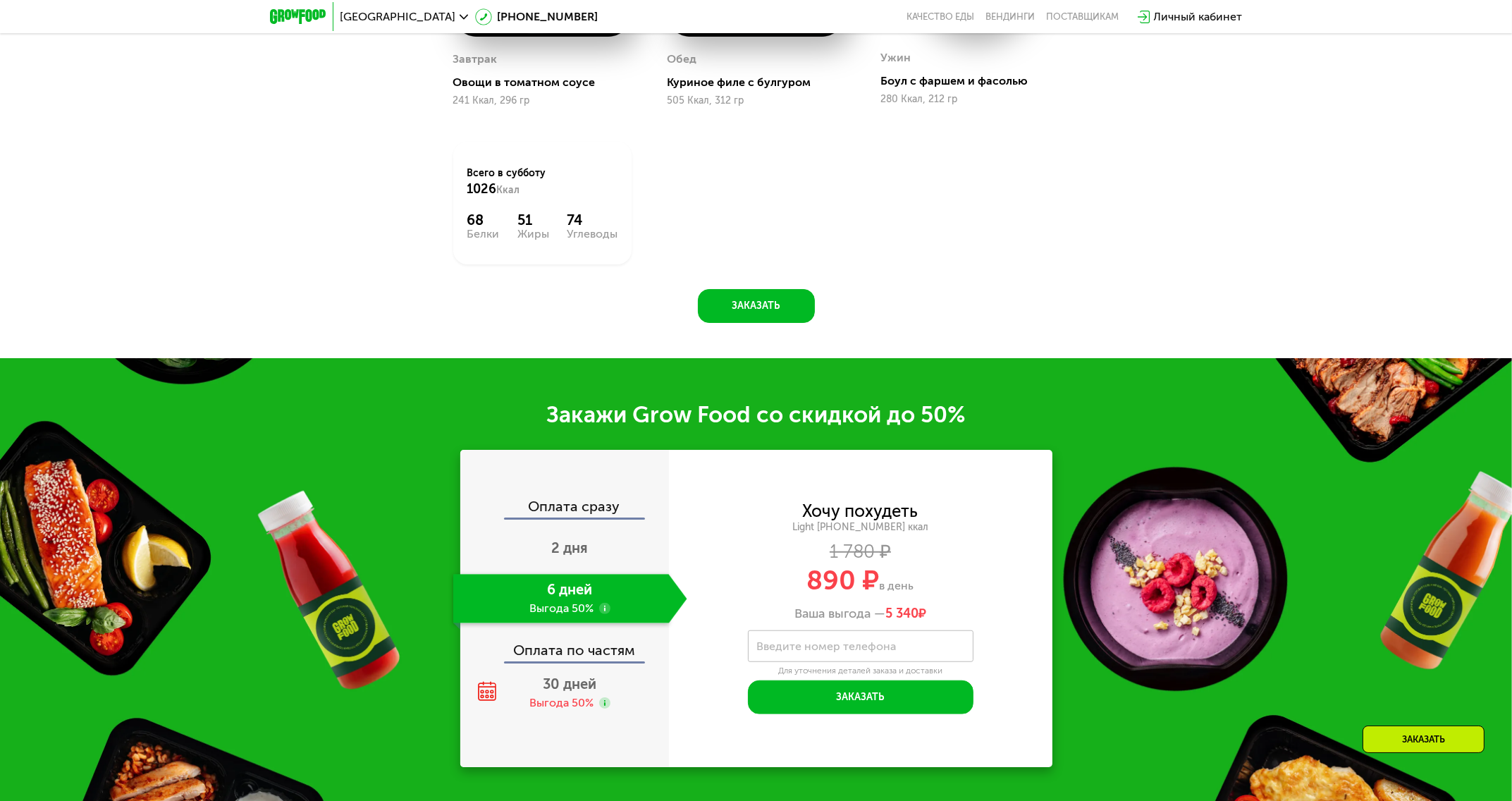
click at [577, 660] on div "Оплата по частям" at bounding box center [565, 645] width 207 height 33
click at [580, 690] on span "30 дней" at bounding box center [570, 683] width 53 height 17
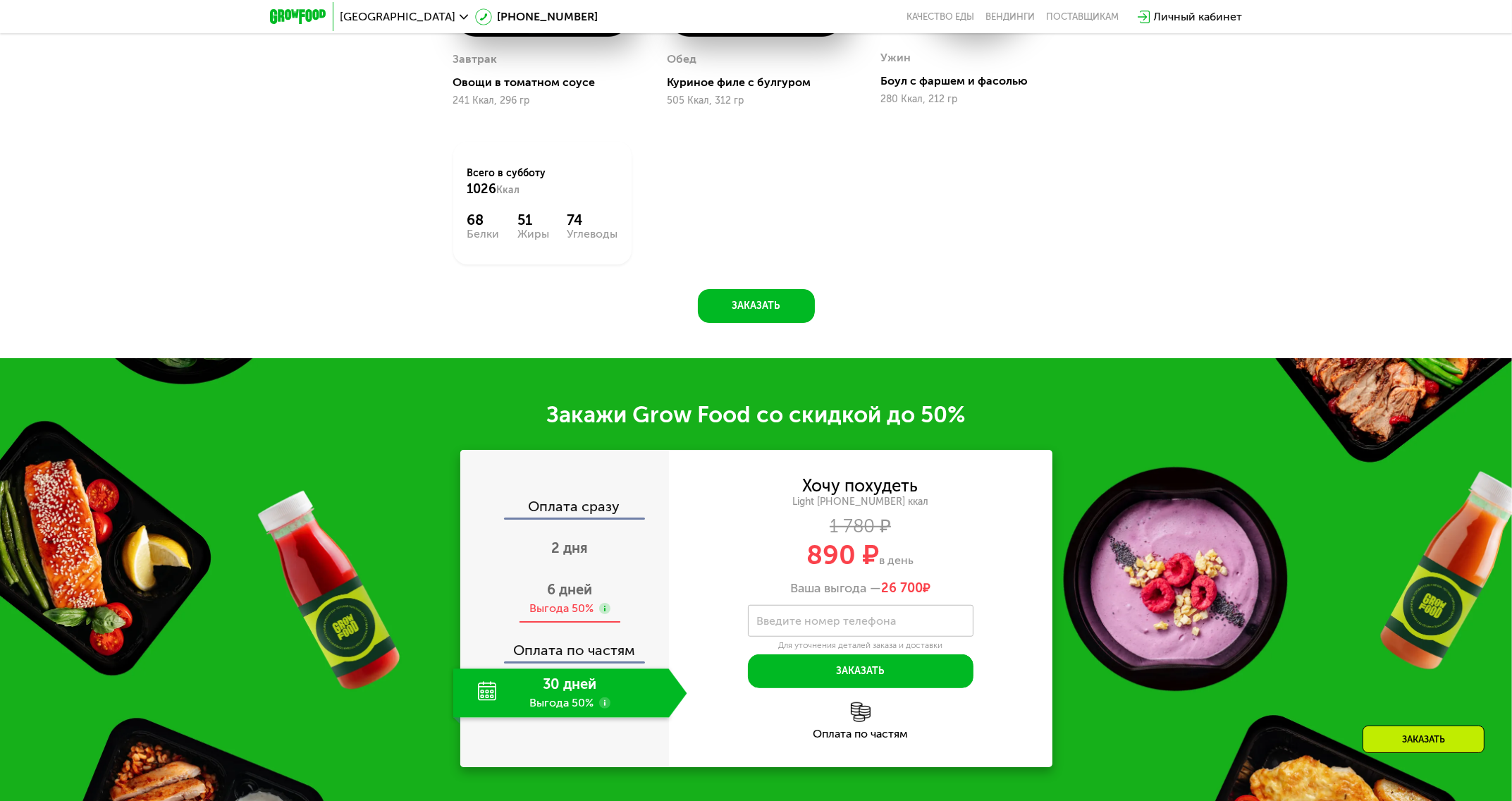
click at [625, 604] on div "6 дней Выгода 50%" at bounding box center [570, 598] width 234 height 50
